Goal: Task Accomplishment & Management: Complete application form

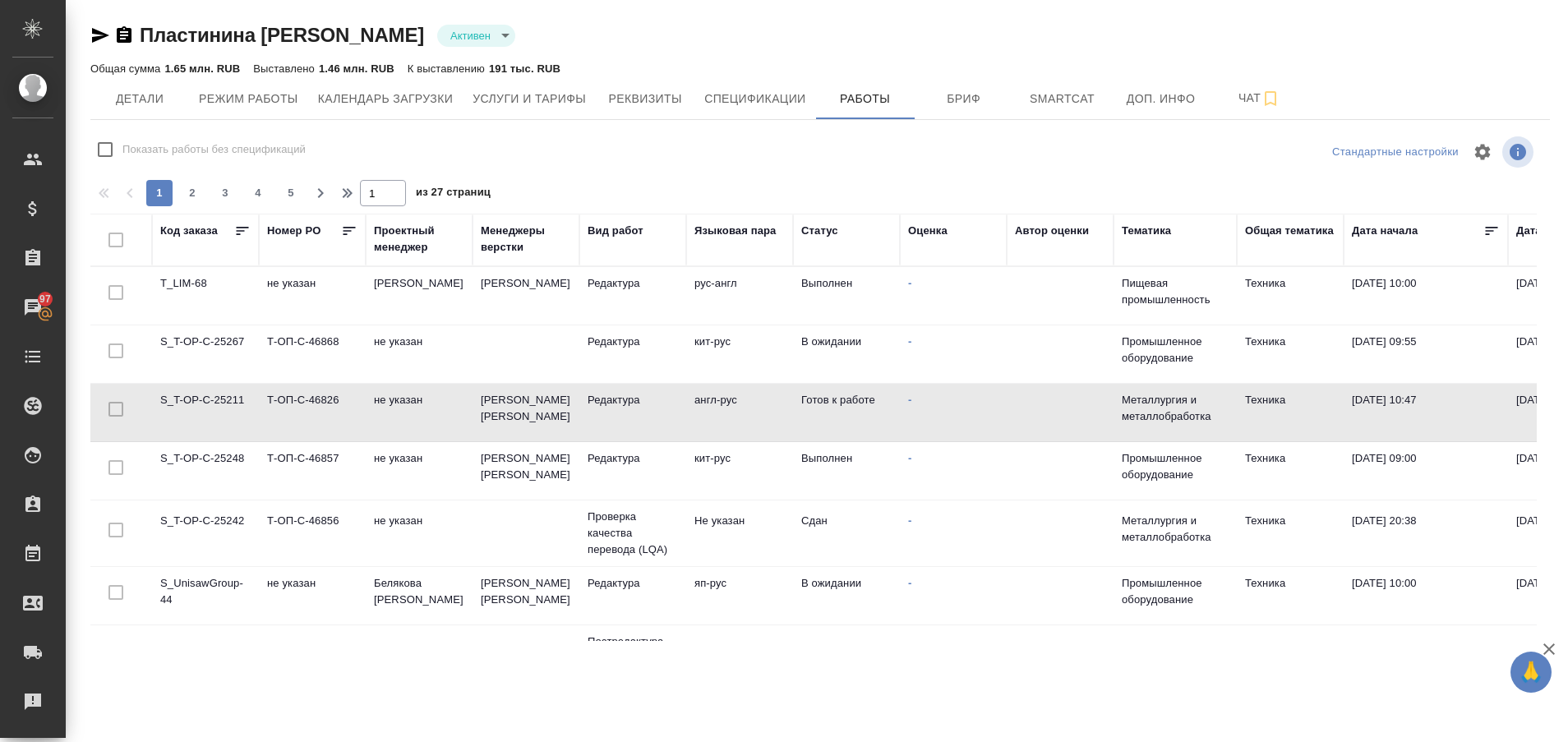
click at [185, 581] on td "S_UnisawGroup-44" at bounding box center [205, 596] width 106 height 57
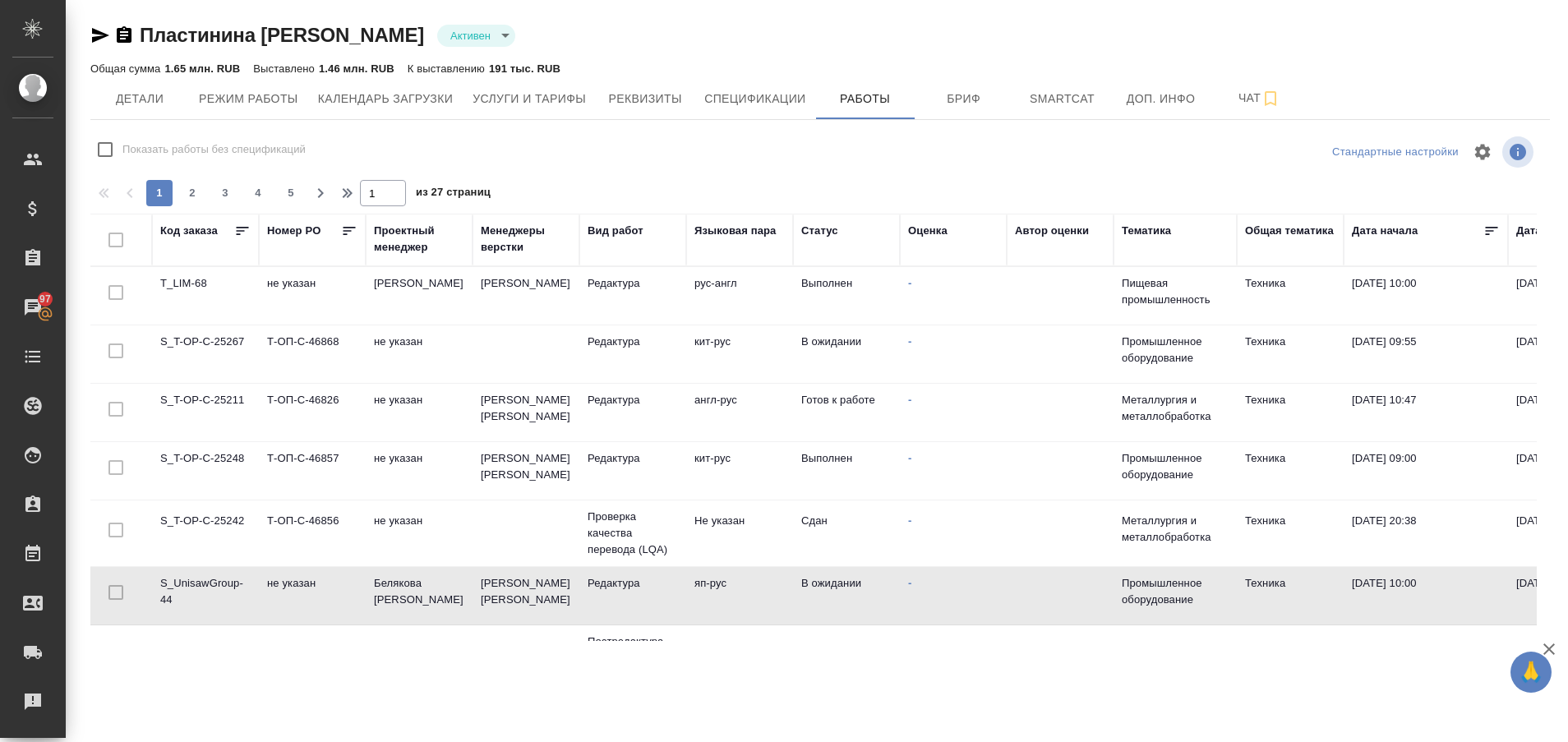
click at [185, 581] on td "S_UnisawGroup-44" at bounding box center [205, 596] width 106 height 57
click at [184, 599] on td "S_UnisawGroup-44" at bounding box center [205, 596] width 106 height 57
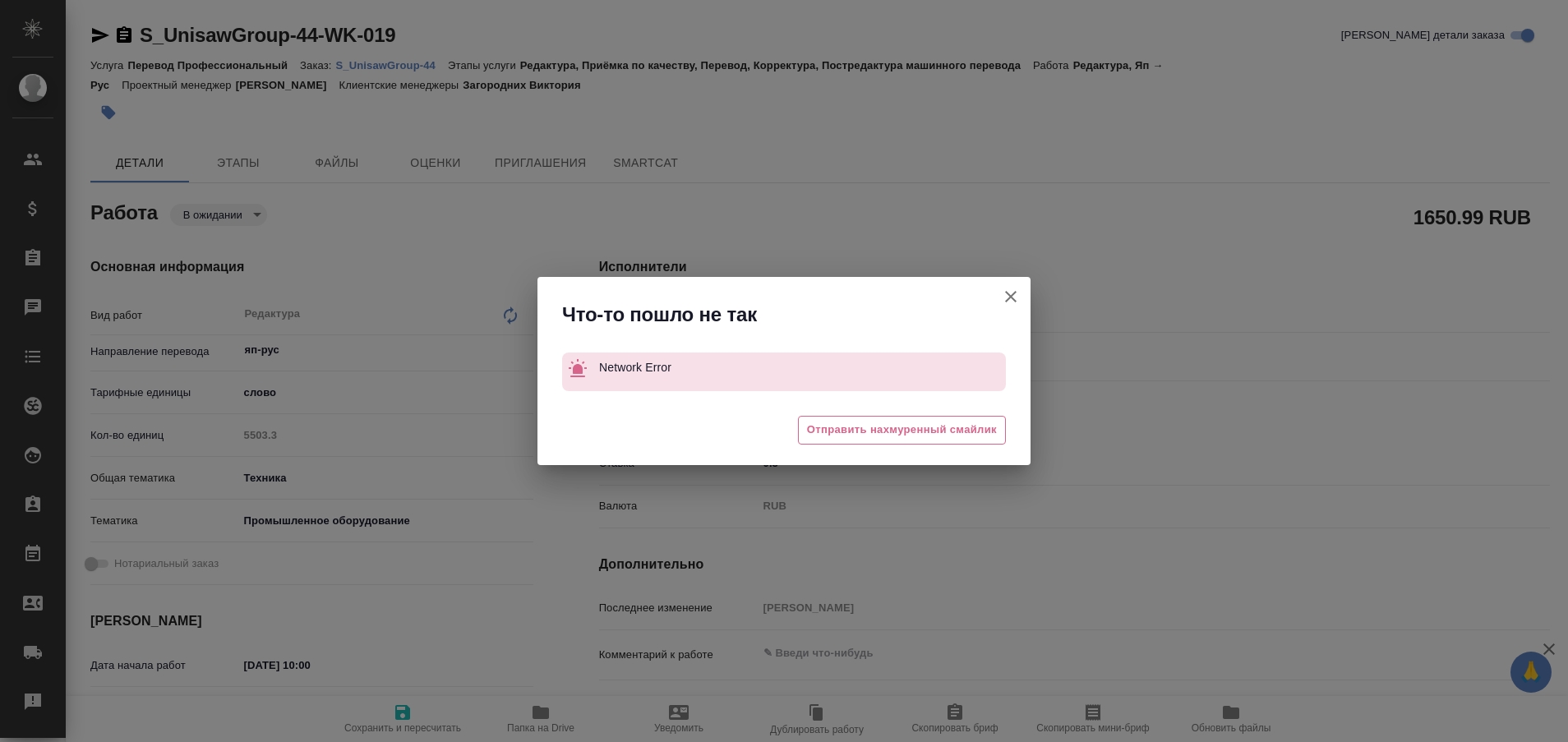
type textarea "x"
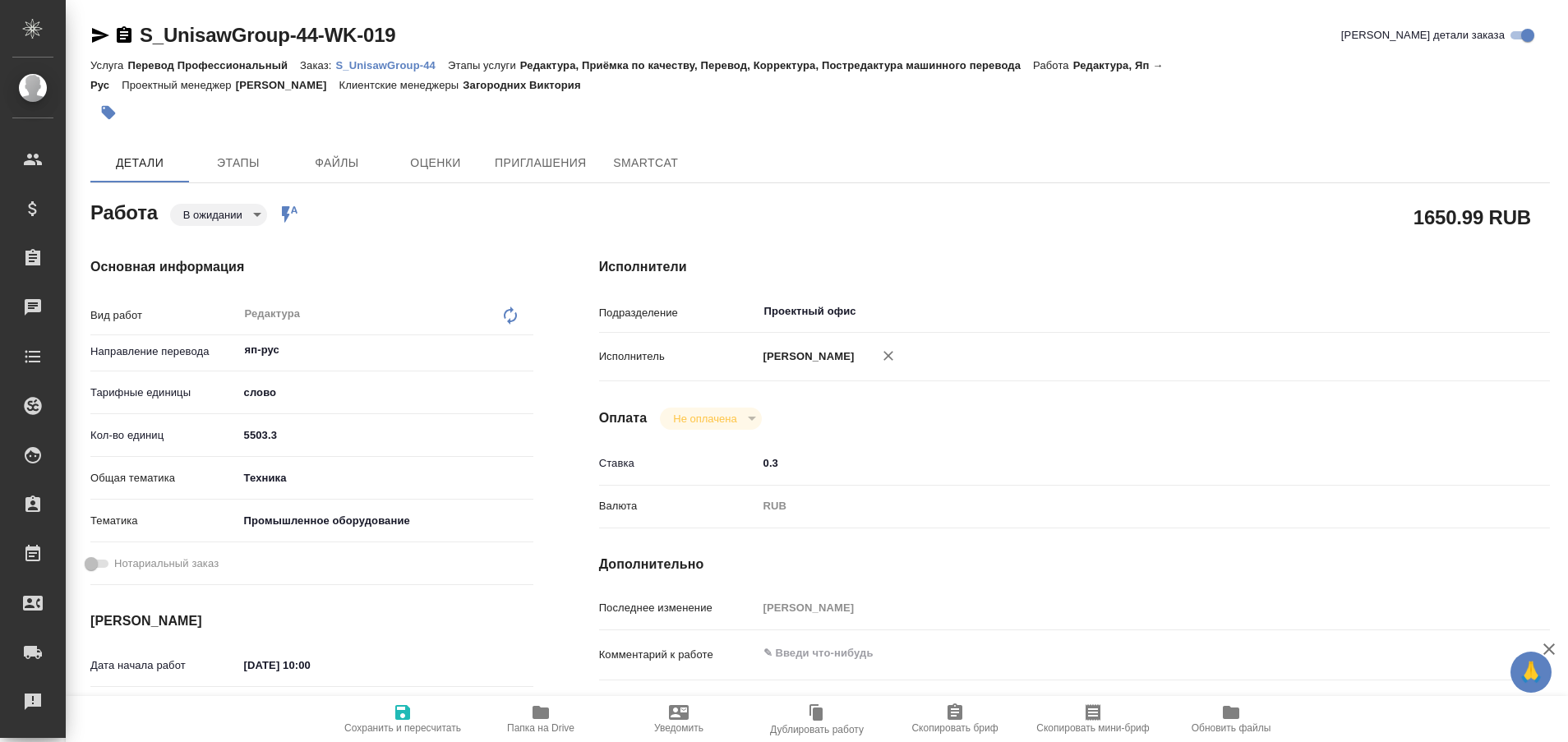
type textarea "x"
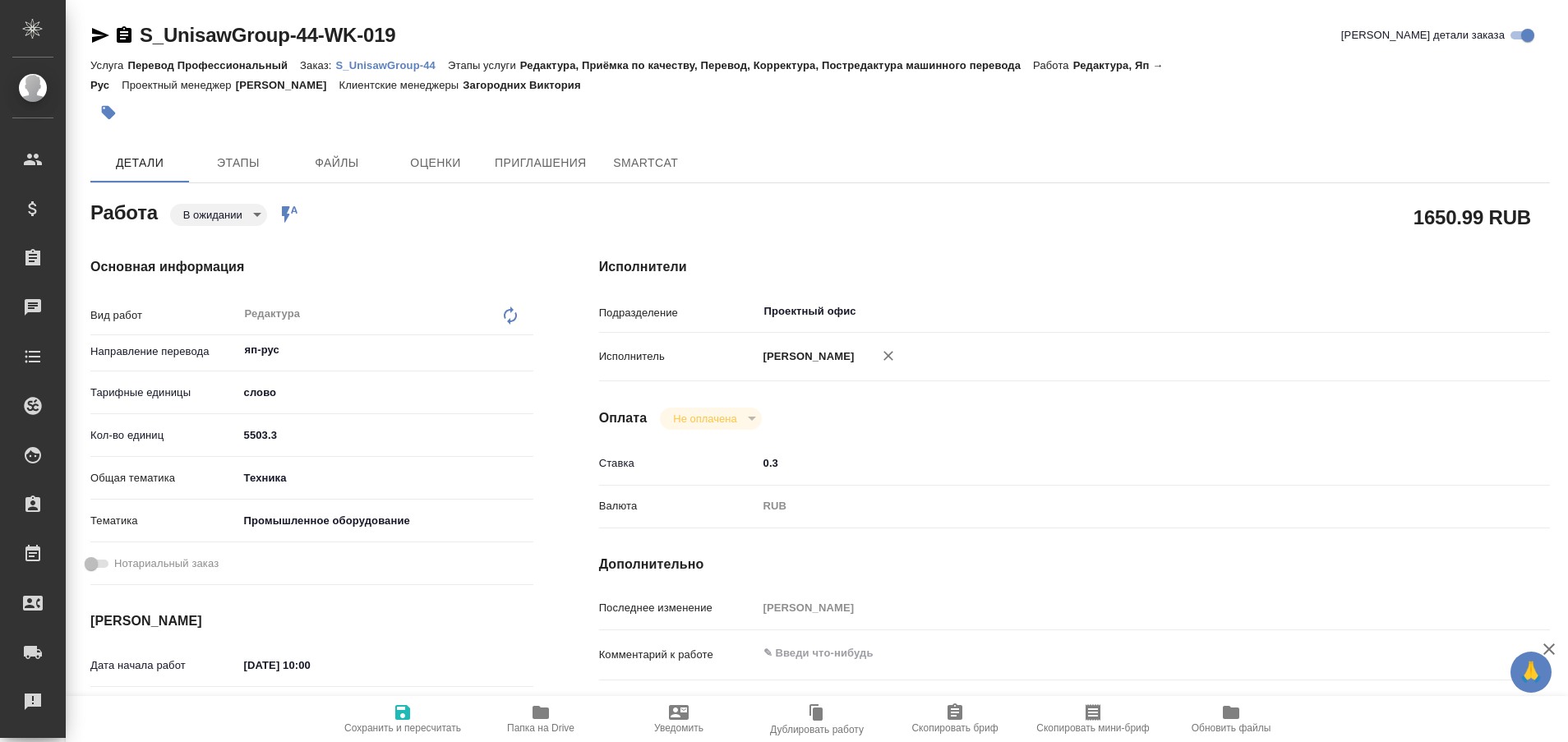
type textarea "x"
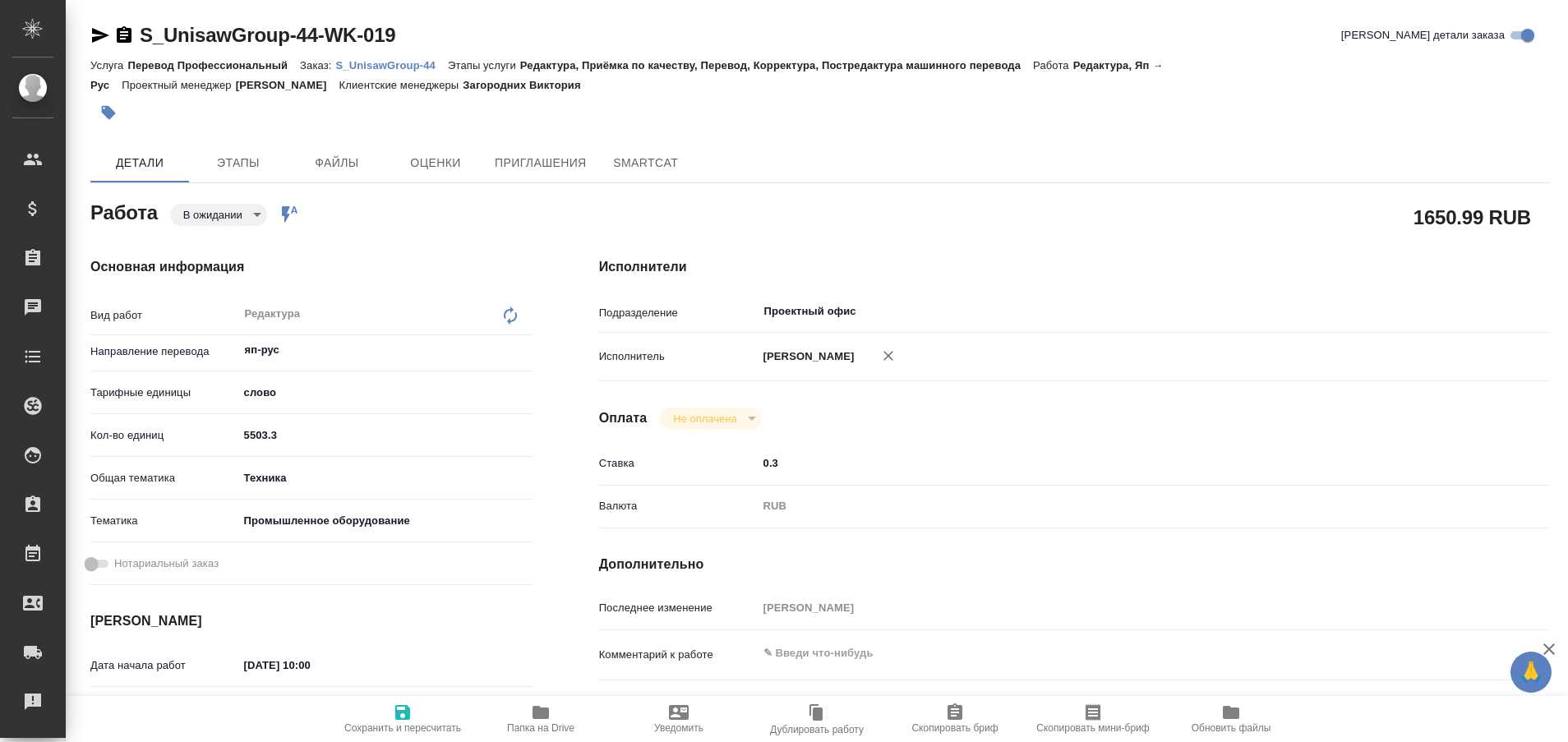
type textarea "x"
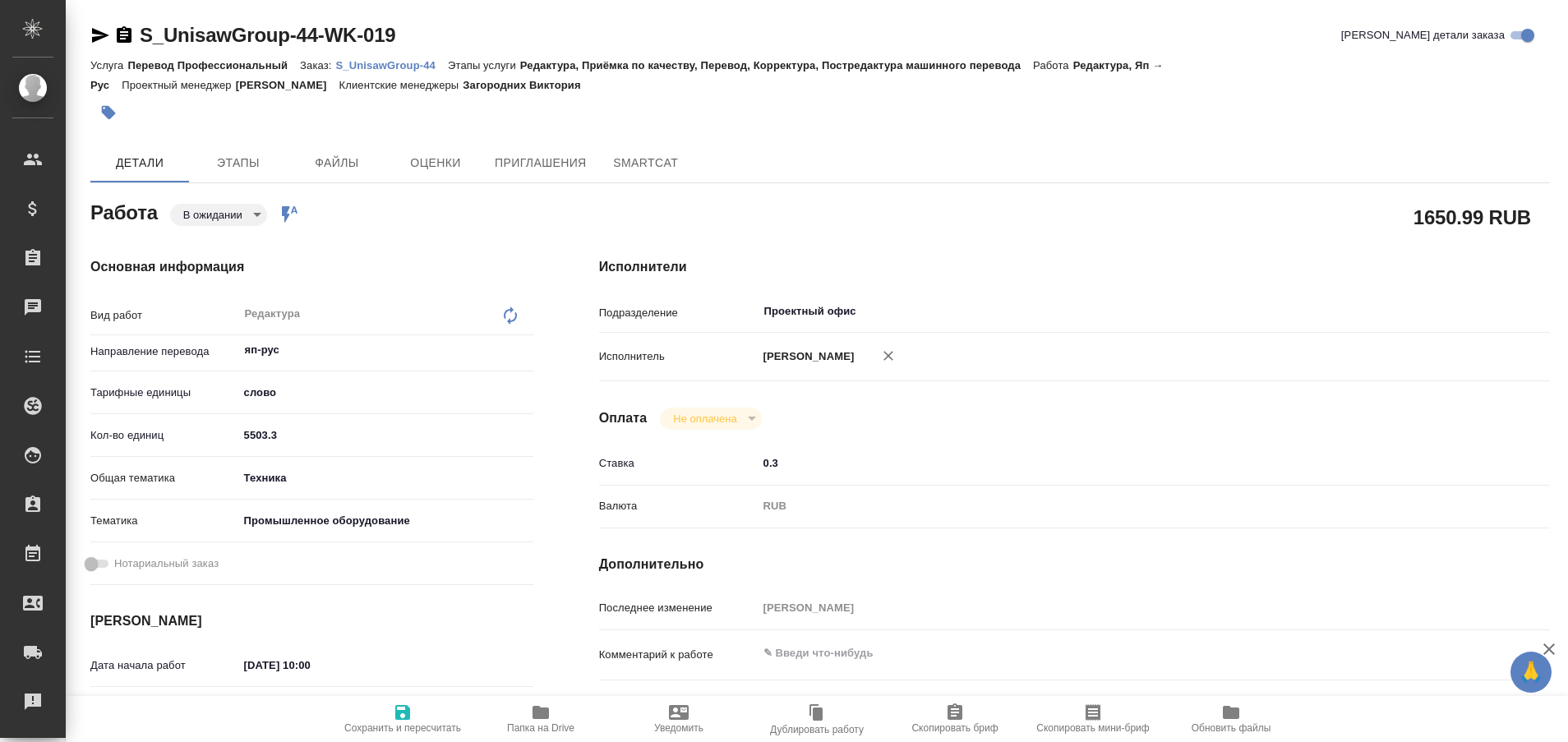
click at [537, 712] on icon "button" at bounding box center [541, 712] width 17 height 13
type textarea "x"
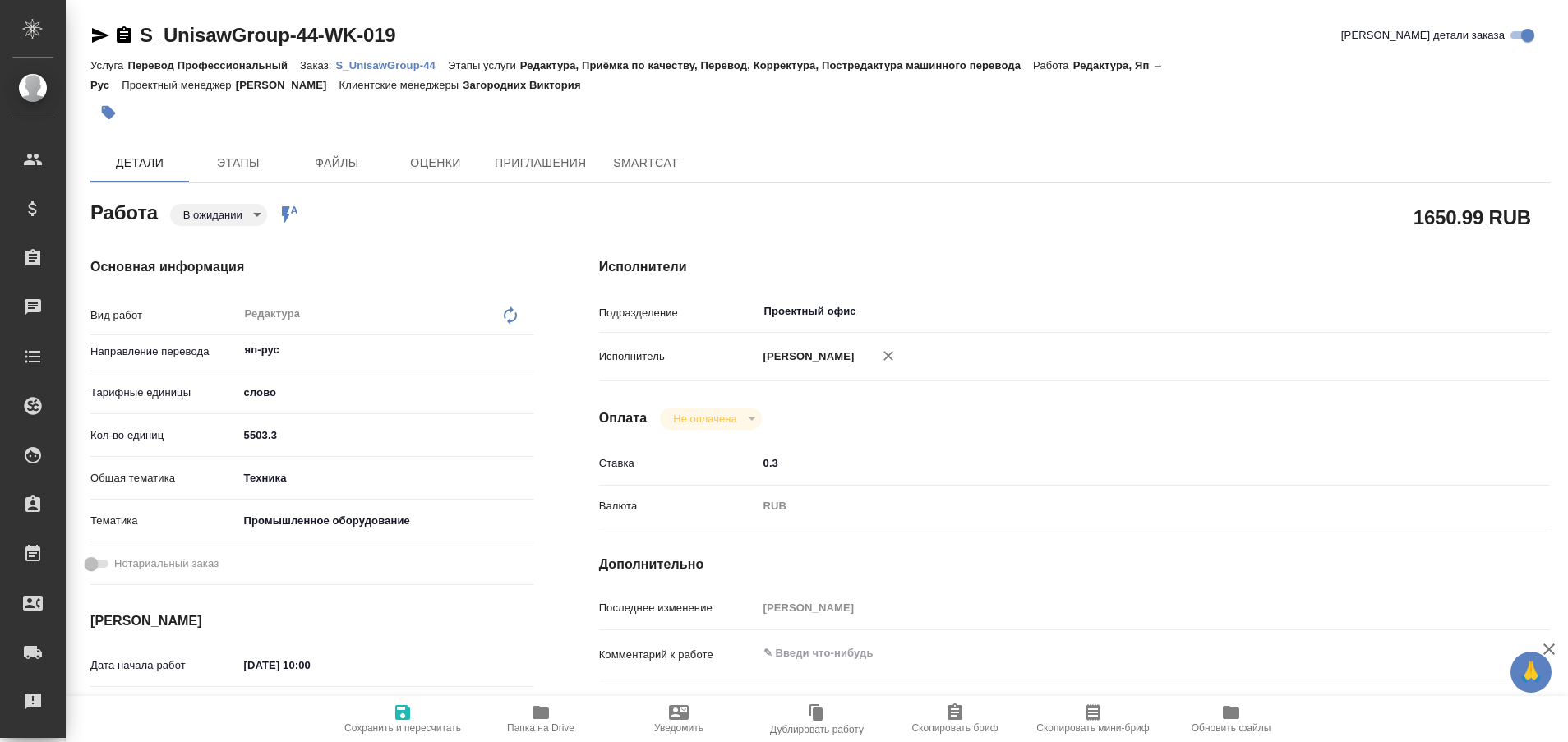
type textarea "x"
click at [266, 218] on body "🙏 .cls-1 fill:#fff; AWATERA Plastinina Anastasia Клиенты Спецификации Заказы 97…" at bounding box center [784, 371] width 1568 height 742
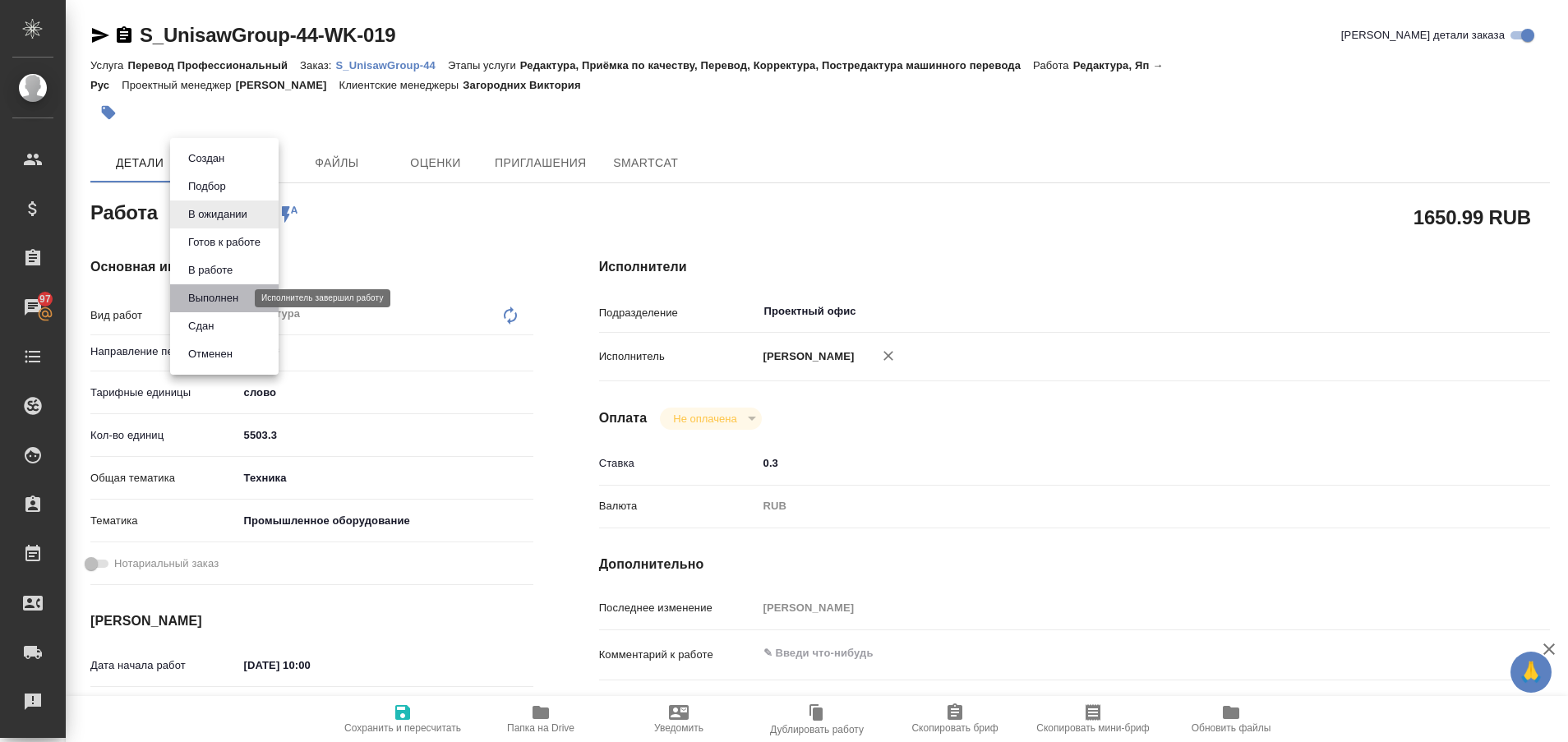
click at [216, 292] on button "Выполнен" at bounding box center [213, 299] width 60 height 19
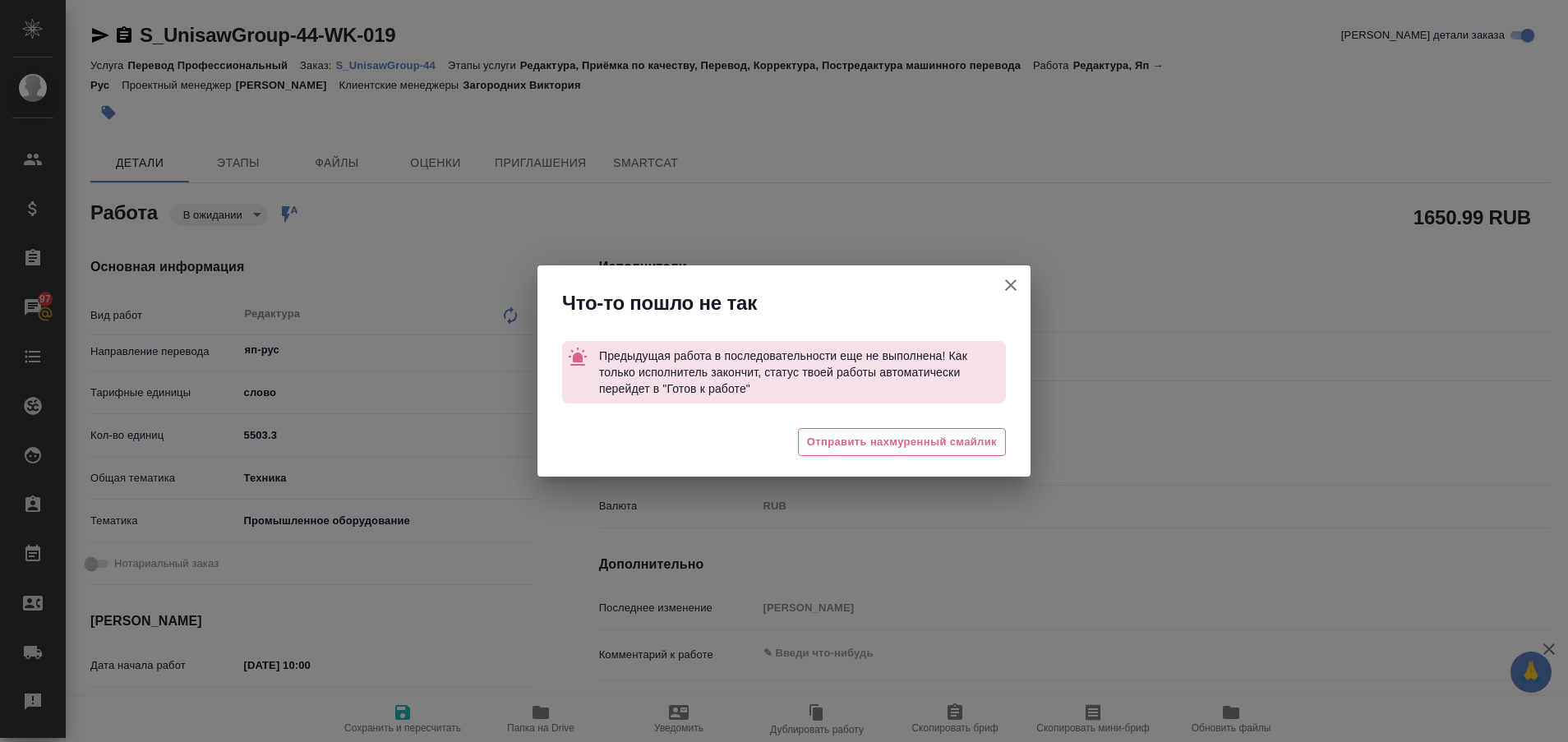
type textarea "x"
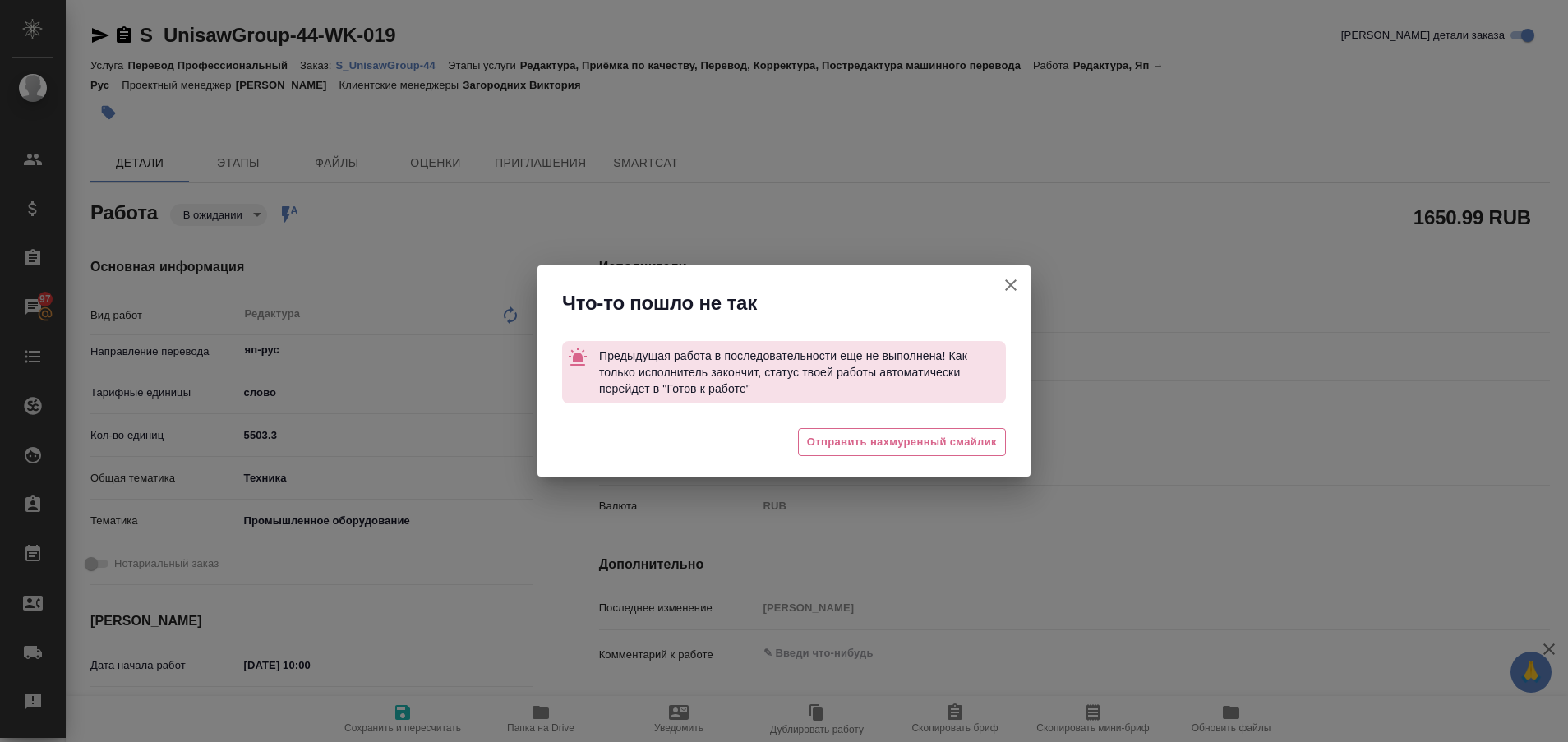
type textarea "x"
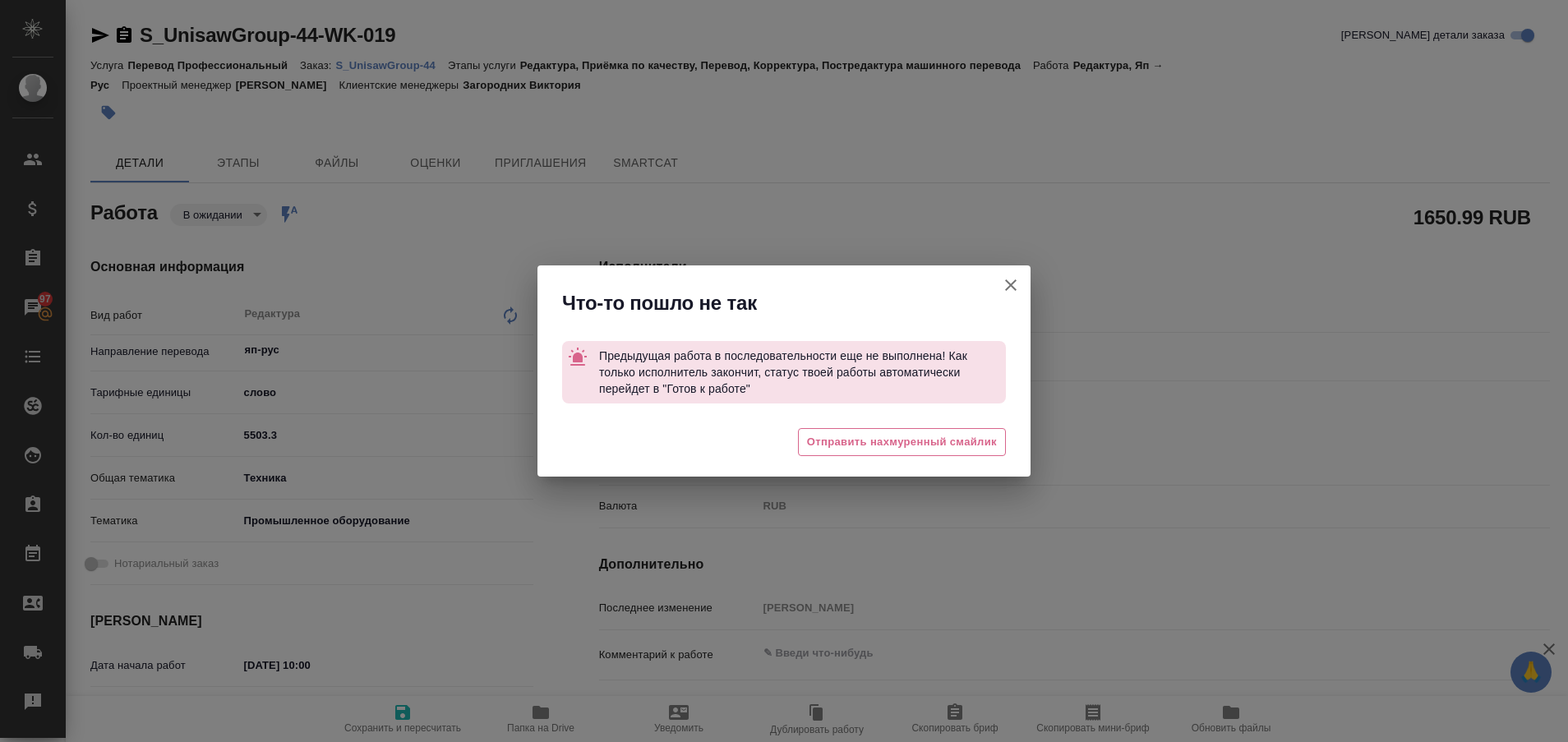
type textarea "x"
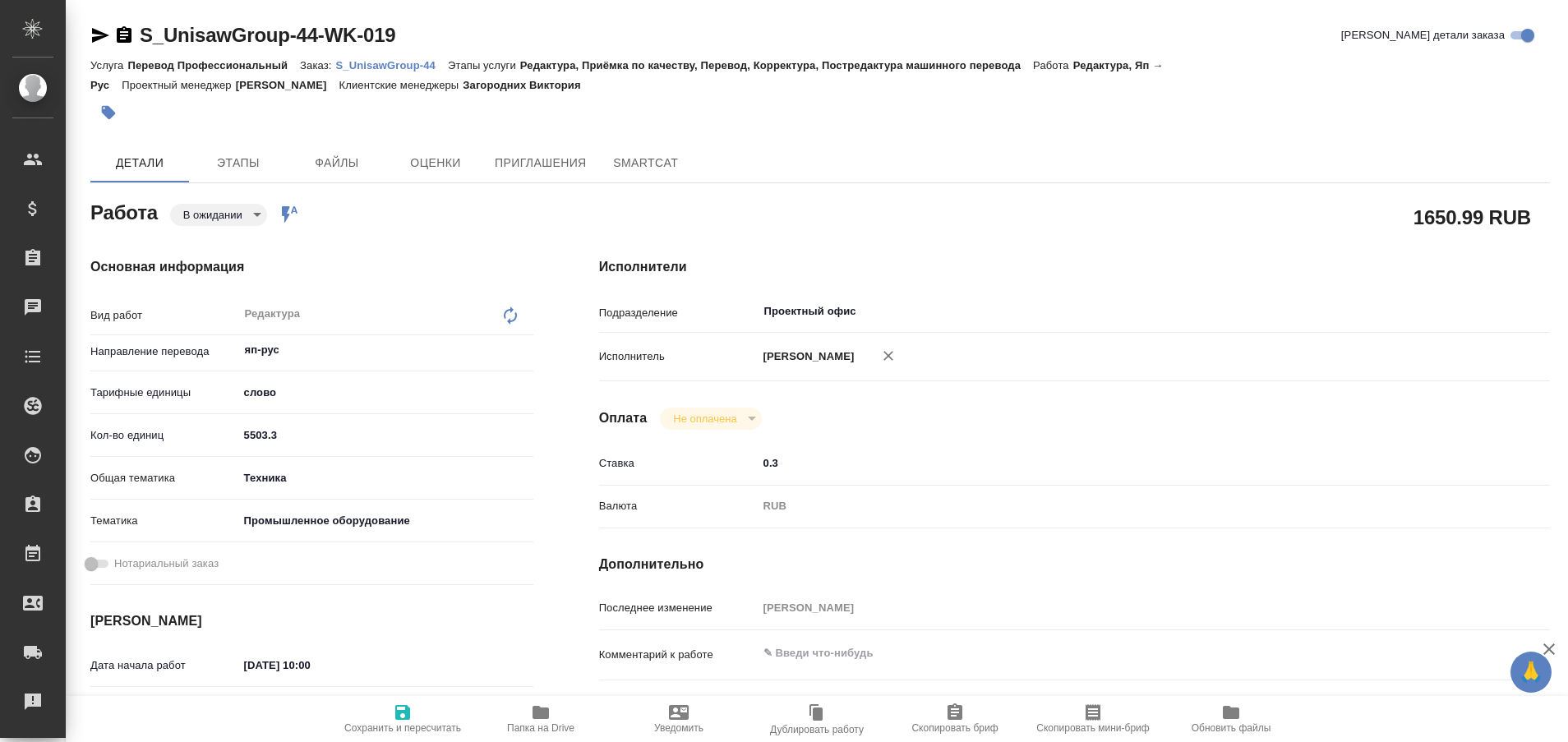
type textarea "x"
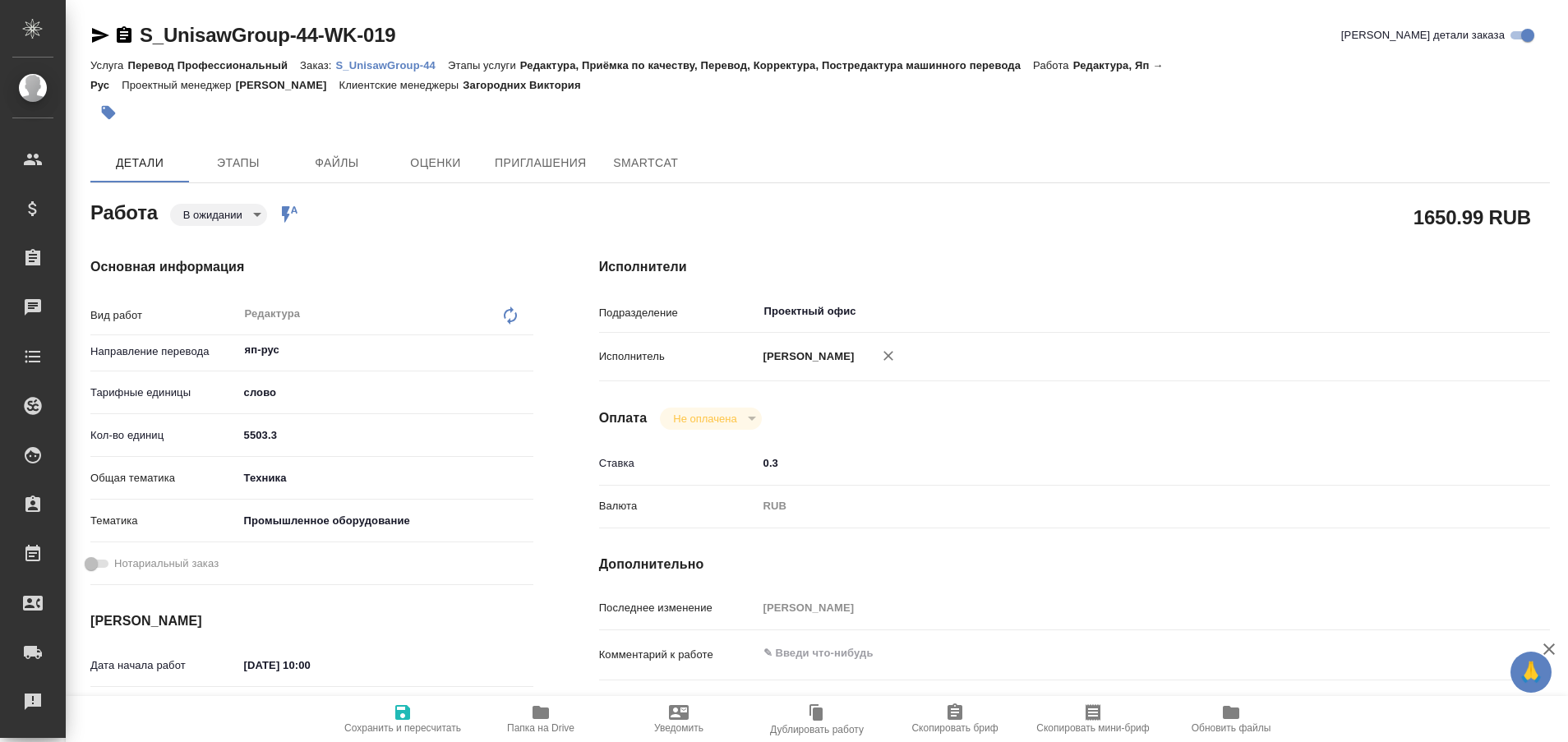
type textarea "x"
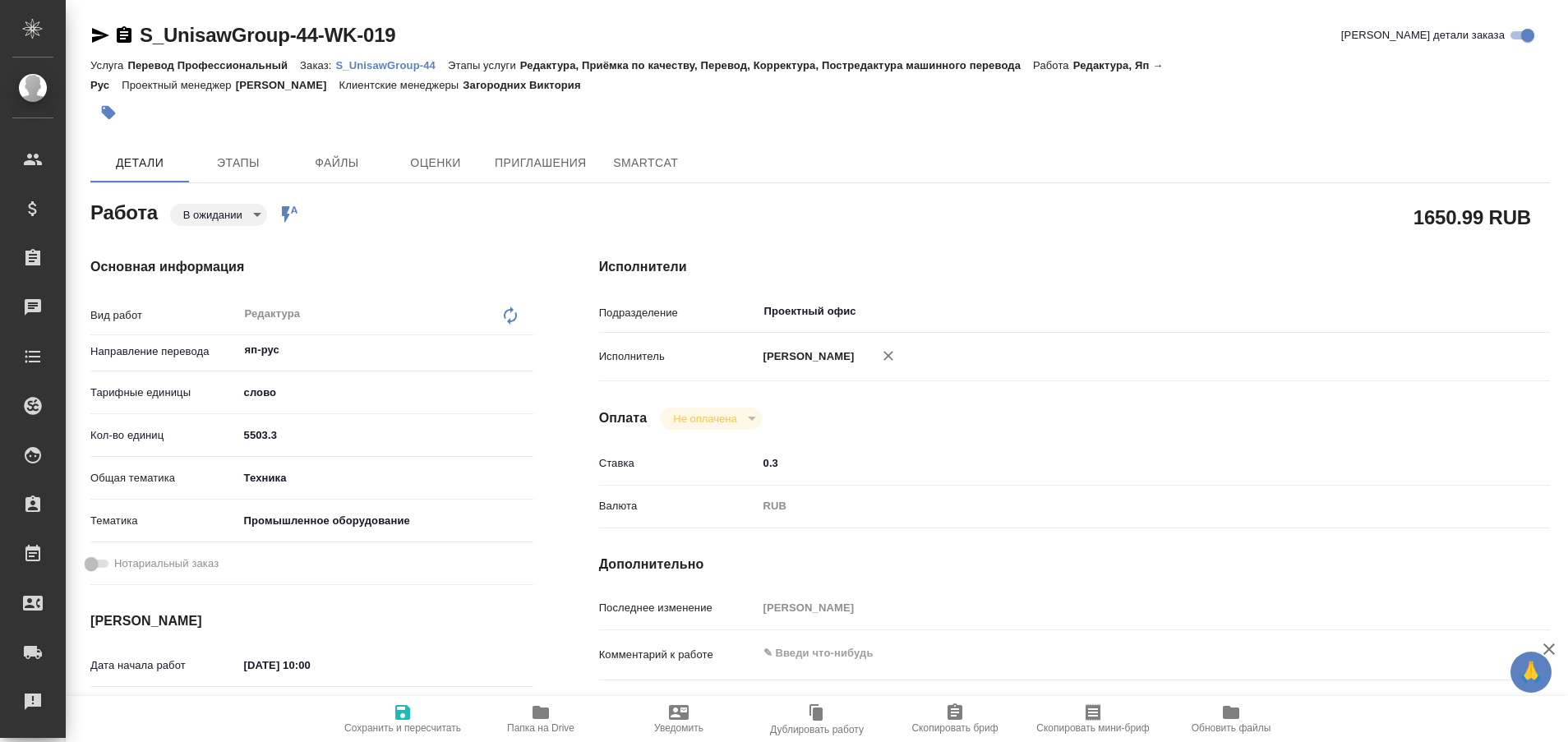
type textarea "x"
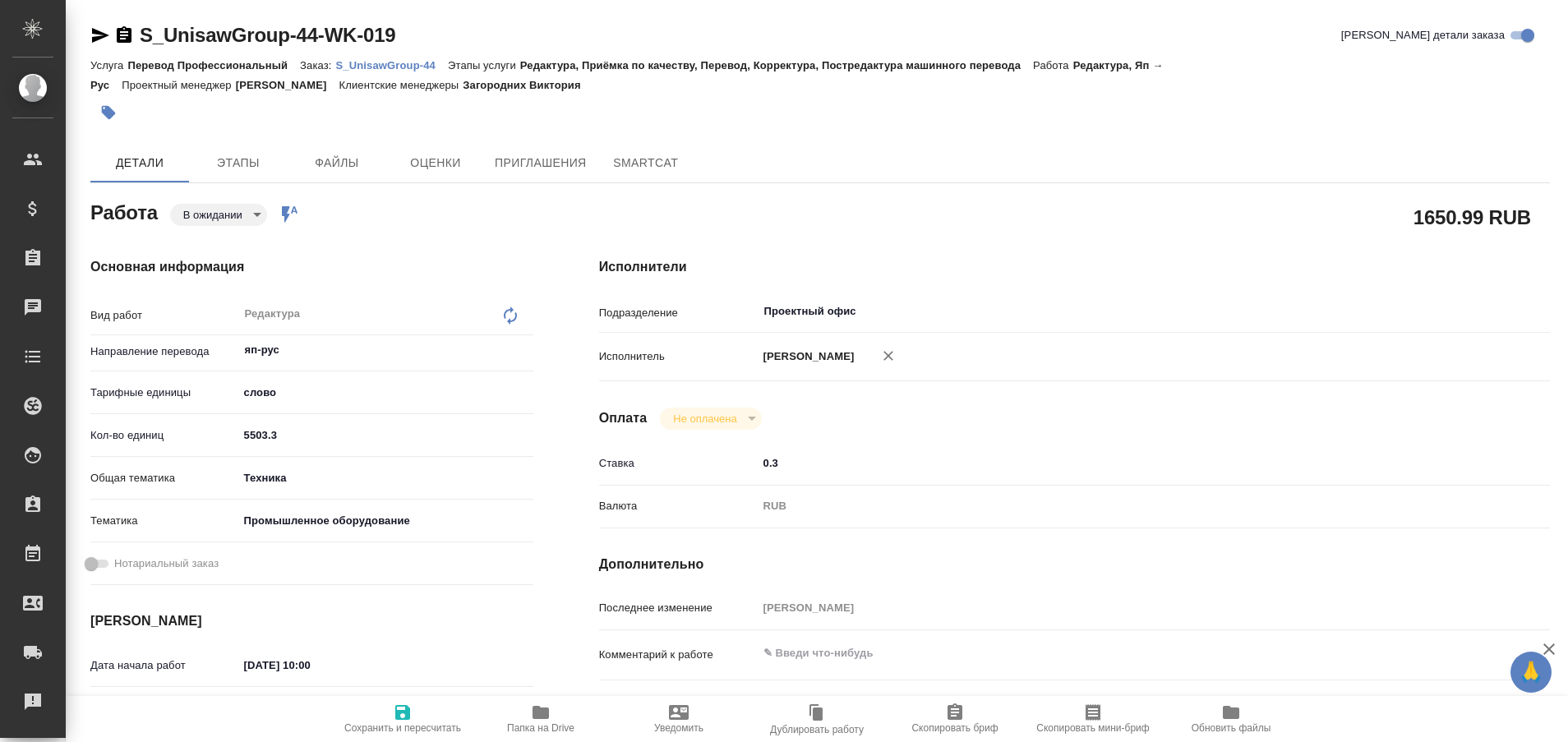
type textarea "x"
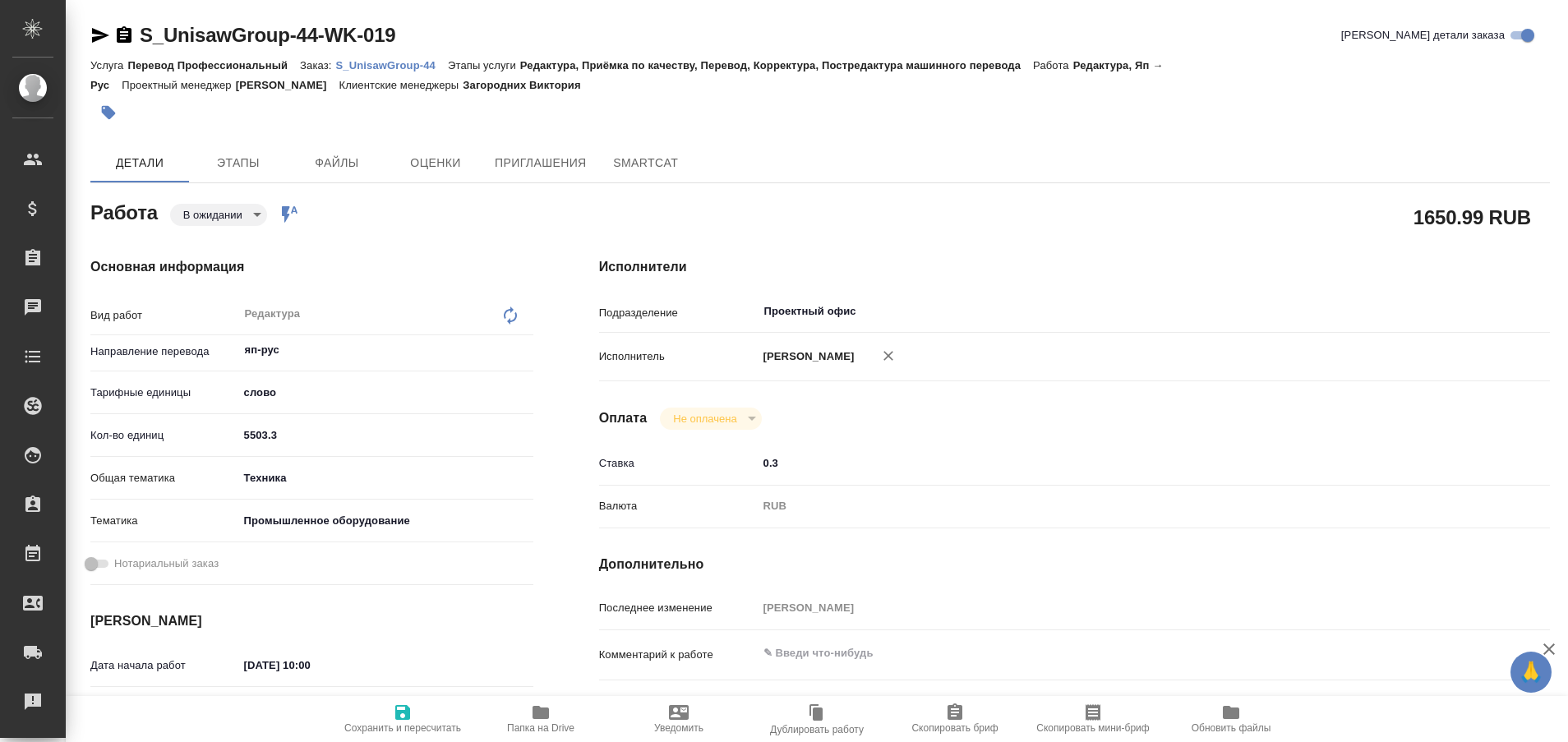
type textarea "x"
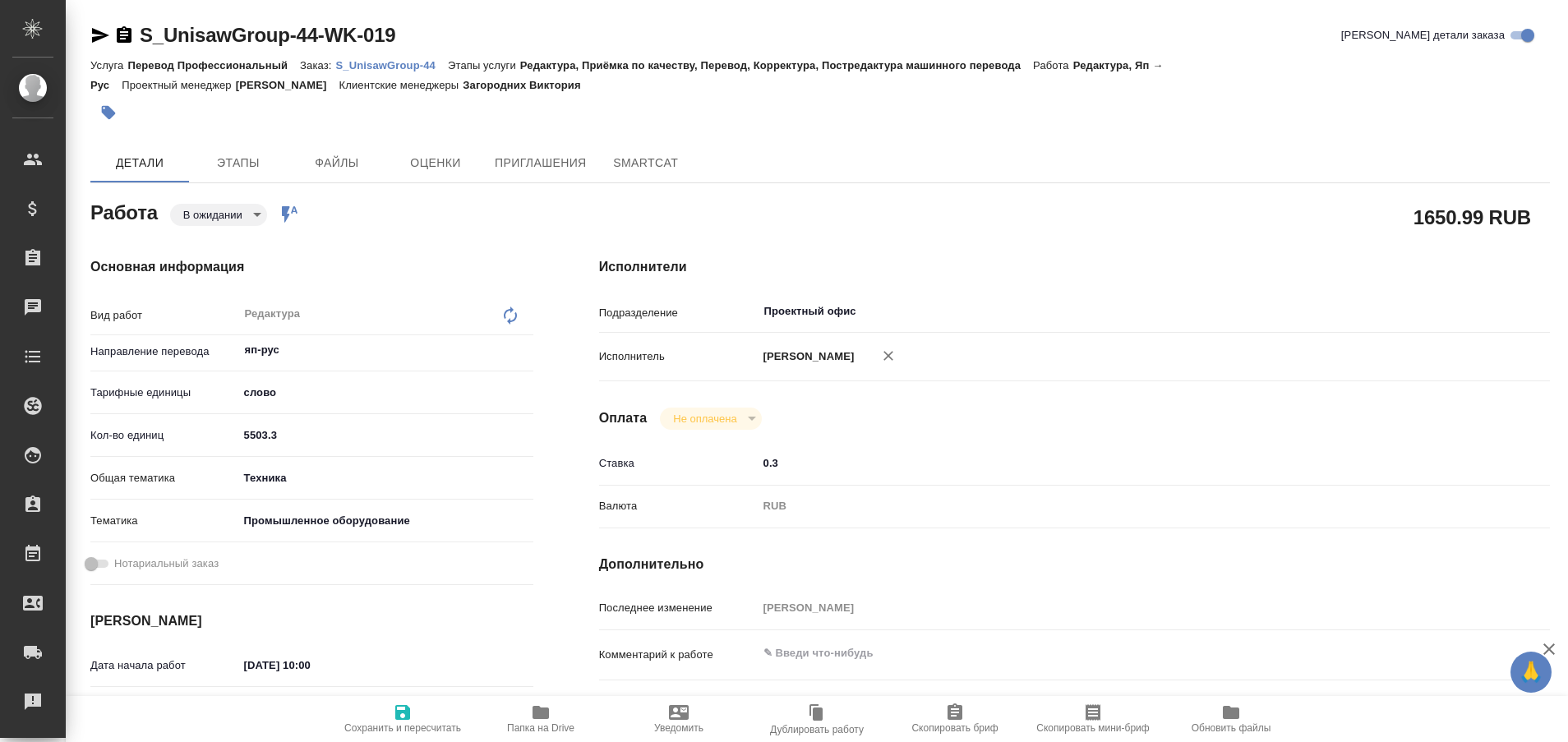
type textarea "x"
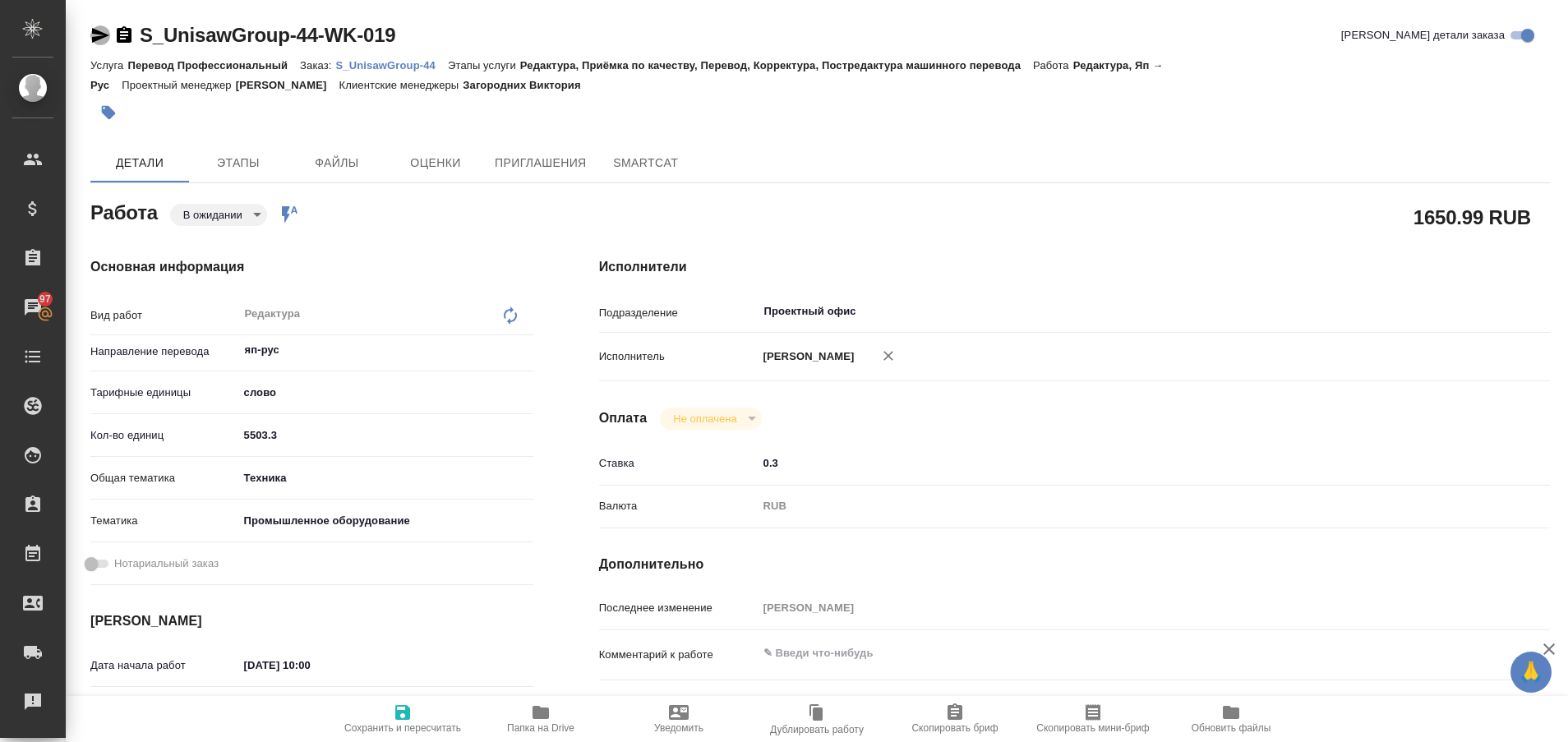
click at [92, 39] on icon "button" at bounding box center [100, 35] width 19 height 19
